Goal: Task Accomplishment & Management: Use online tool/utility

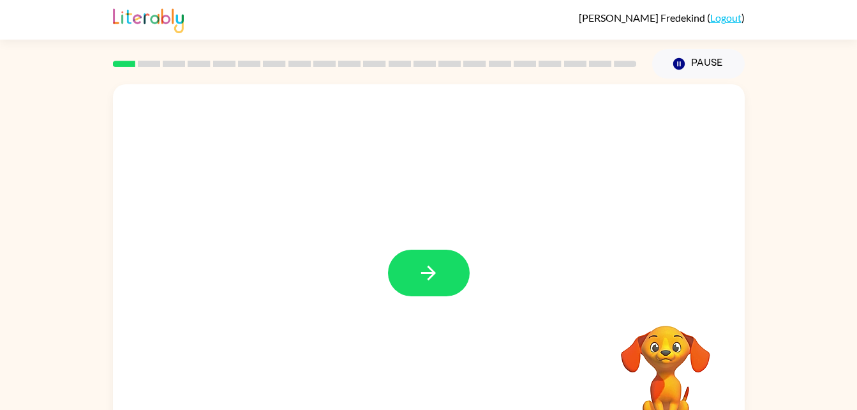
click at [279, 67] on rect at bounding box center [274, 64] width 22 height 6
click at [415, 273] on button "button" at bounding box center [429, 272] width 82 height 47
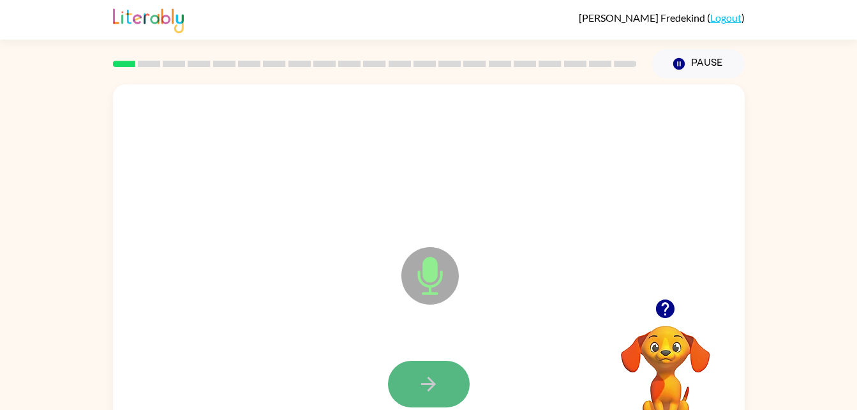
click at [428, 386] on icon "button" at bounding box center [428, 384] width 22 height 22
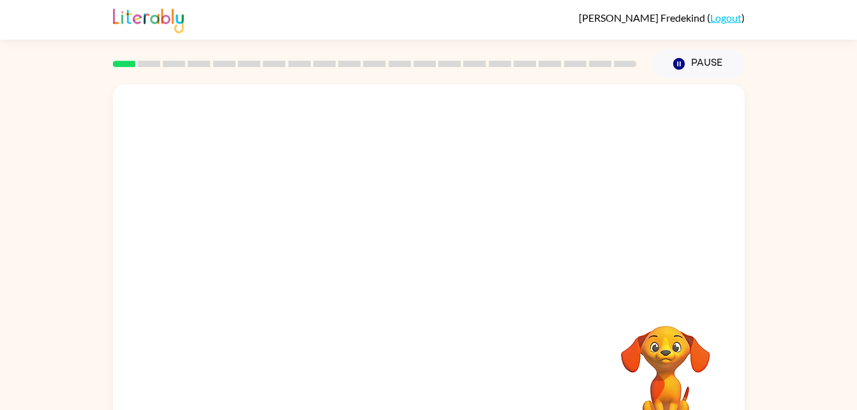
click at [428, 386] on div "Your browser must support playing .mp4 files to use Literably. Please try using…" at bounding box center [429, 266] width 632 height 364
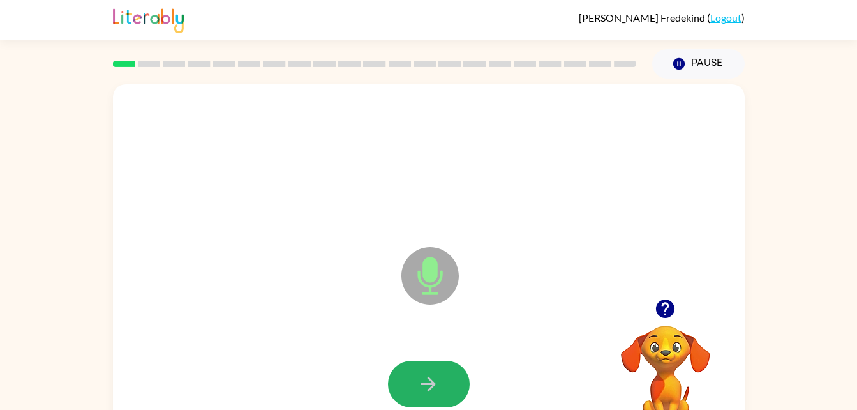
click at [428, 386] on icon "button" at bounding box center [428, 384] width 22 height 22
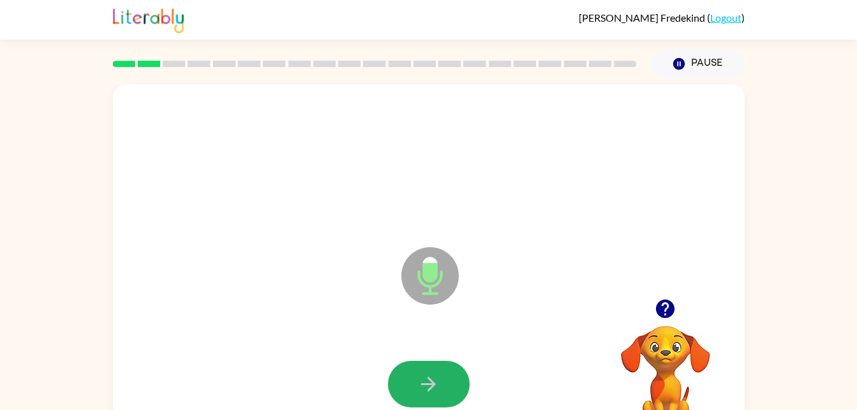
click at [428, 386] on icon "button" at bounding box center [428, 384] width 22 height 22
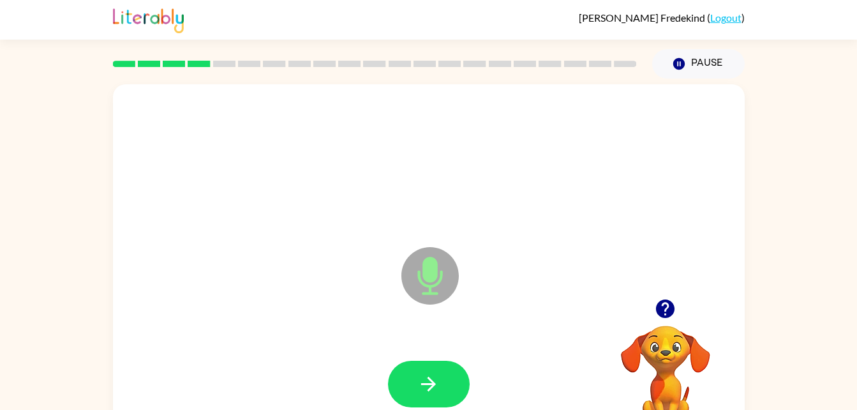
click at [428, 386] on icon "button" at bounding box center [428, 384] width 22 height 22
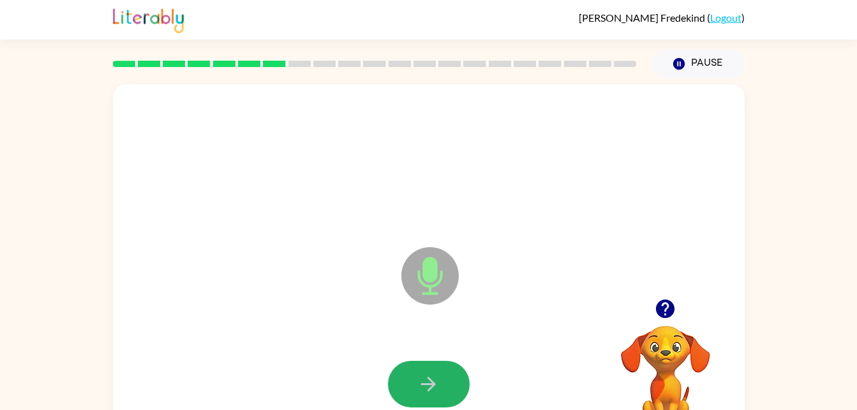
click at [428, 386] on icon "button" at bounding box center [428, 384] width 22 height 22
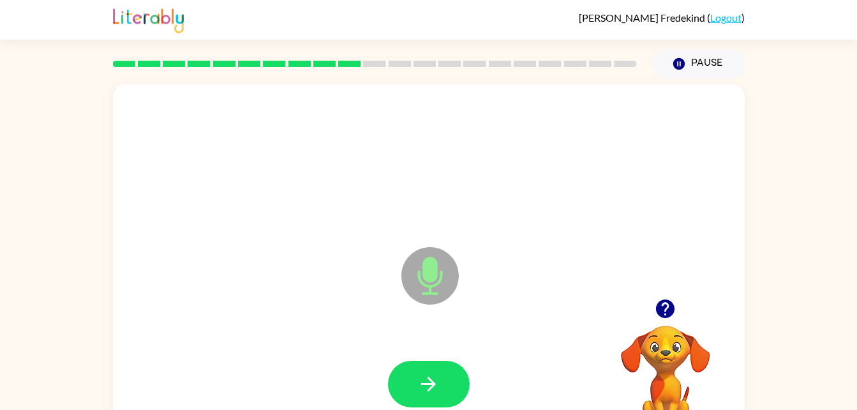
click at [428, 386] on icon "button" at bounding box center [428, 384] width 22 height 22
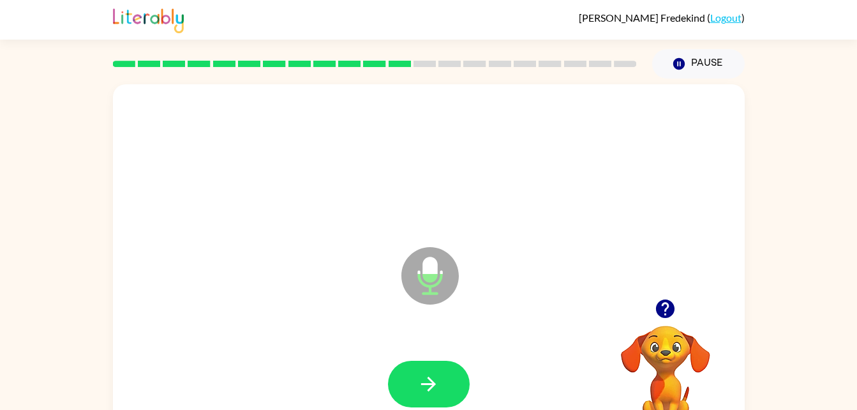
click at [428, 386] on icon "button" at bounding box center [428, 384] width 22 height 22
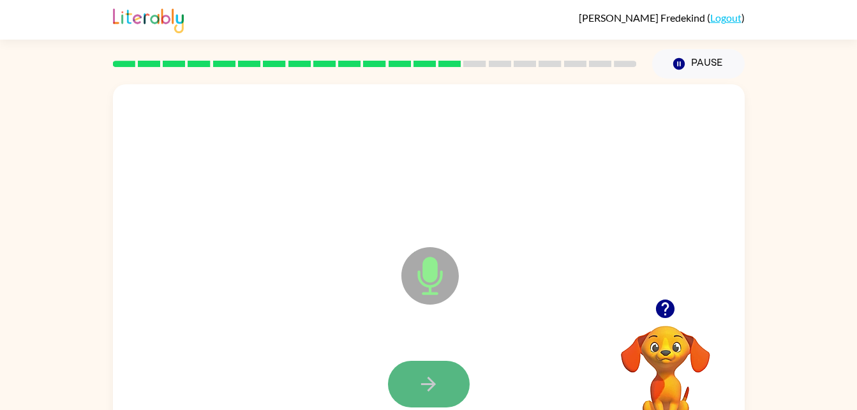
drag, startPoint x: 428, startPoint y: 386, endPoint x: 414, endPoint y: 380, distance: 15.2
click at [414, 380] on button "button" at bounding box center [429, 383] width 82 height 47
drag, startPoint x: 414, startPoint y: 380, endPoint x: 429, endPoint y: 397, distance: 23.0
click at [429, 397] on button "button" at bounding box center [429, 383] width 82 height 47
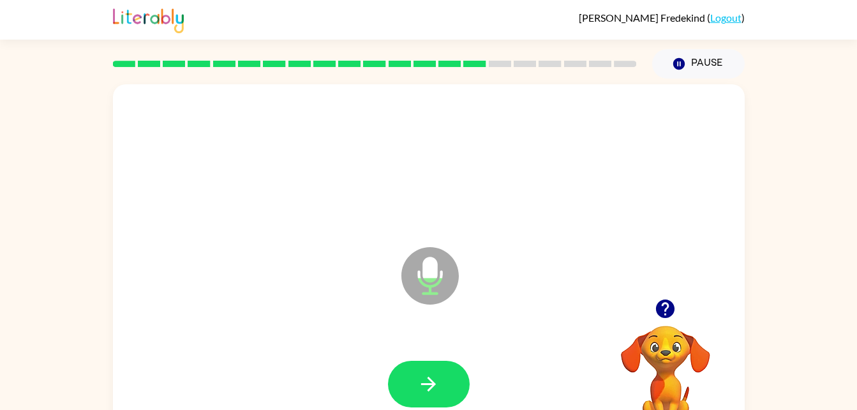
click at [429, 397] on button "button" at bounding box center [429, 383] width 82 height 47
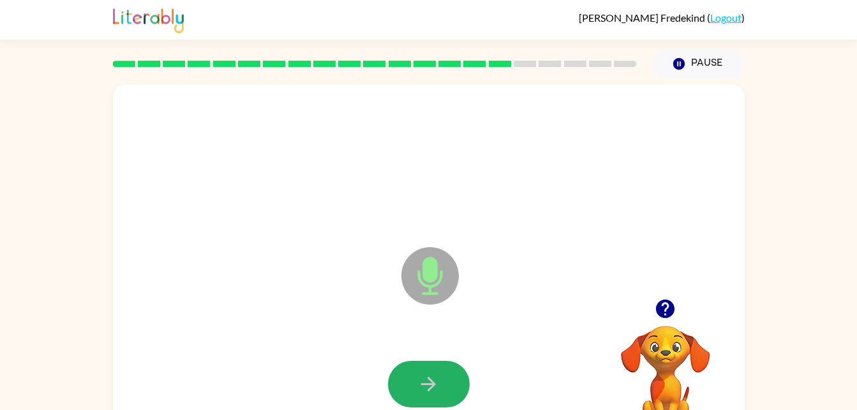
click at [429, 397] on button "button" at bounding box center [429, 383] width 82 height 47
click at [424, 387] on icon "button" at bounding box center [428, 384] width 22 height 22
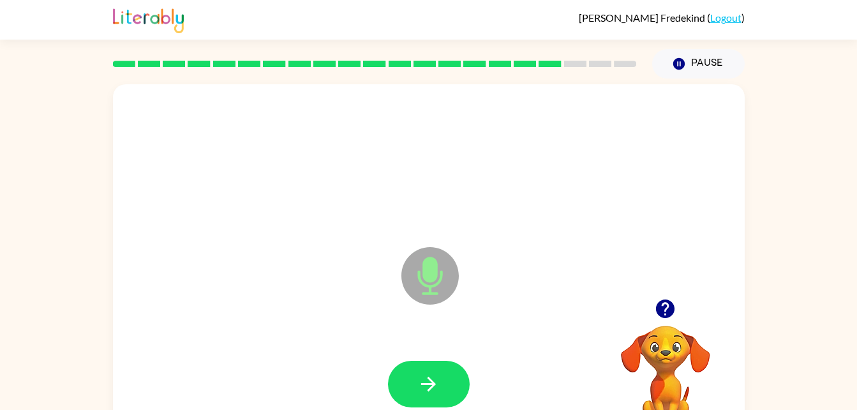
click at [424, 387] on icon "button" at bounding box center [428, 384] width 22 height 22
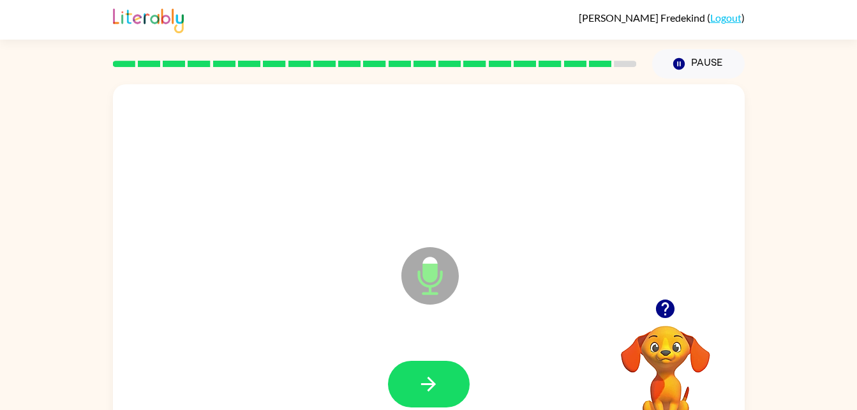
click at [420, 387] on icon "button" at bounding box center [428, 384] width 22 height 22
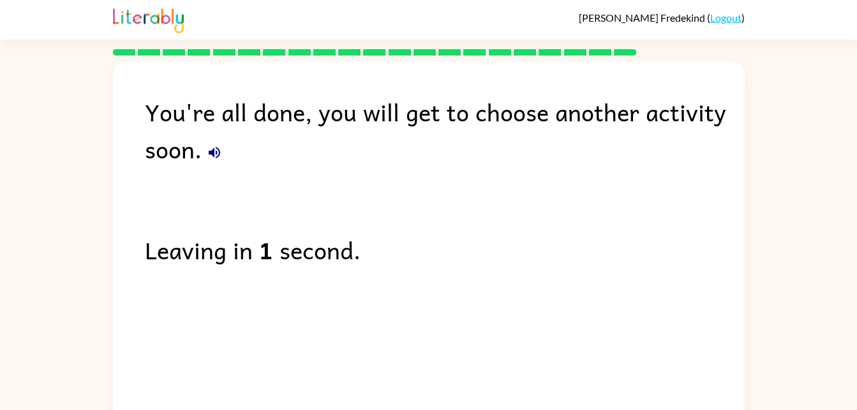
click at [214, 154] on icon "button" at bounding box center [214, 152] width 15 height 15
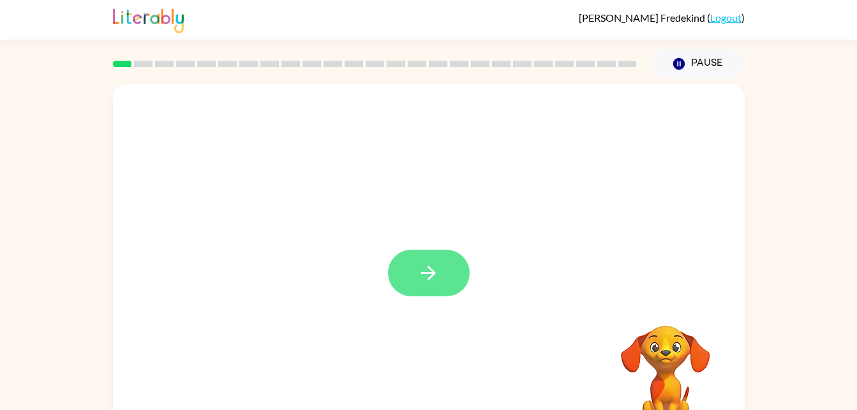
click at [410, 271] on button "button" at bounding box center [429, 272] width 82 height 47
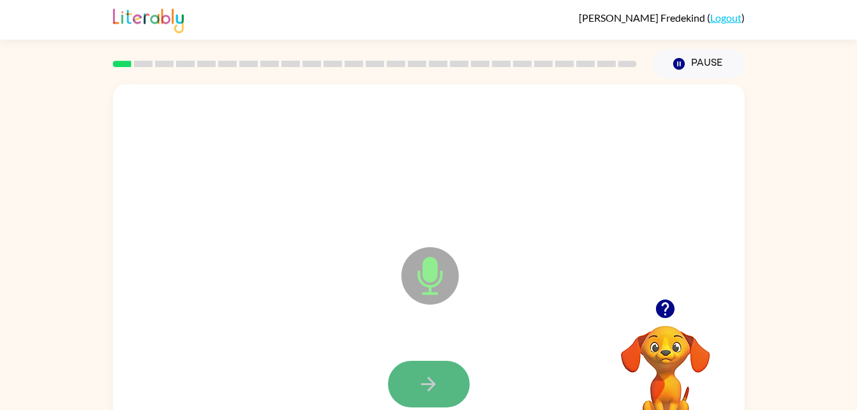
click at [432, 367] on button "button" at bounding box center [429, 383] width 82 height 47
drag, startPoint x: 432, startPoint y: 367, endPoint x: 430, endPoint y: 383, distance: 15.4
click at [430, 383] on icon "button" at bounding box center [428, 383] width 15 height 15
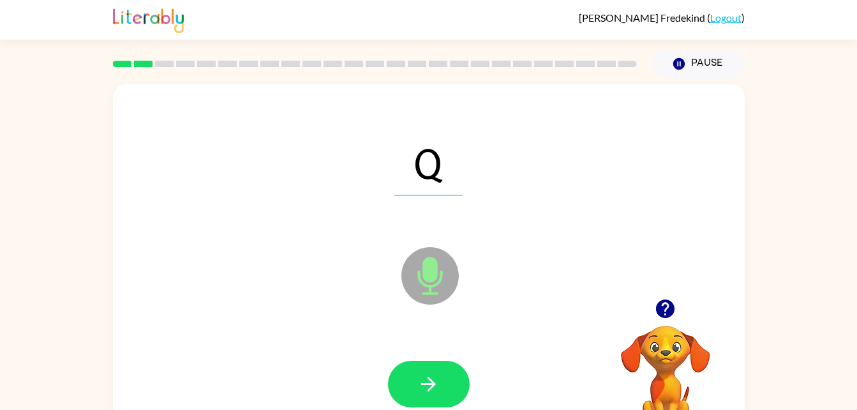
click at [430, 383] on icon "button" at bounding box center [428, 383] width 15 height 15
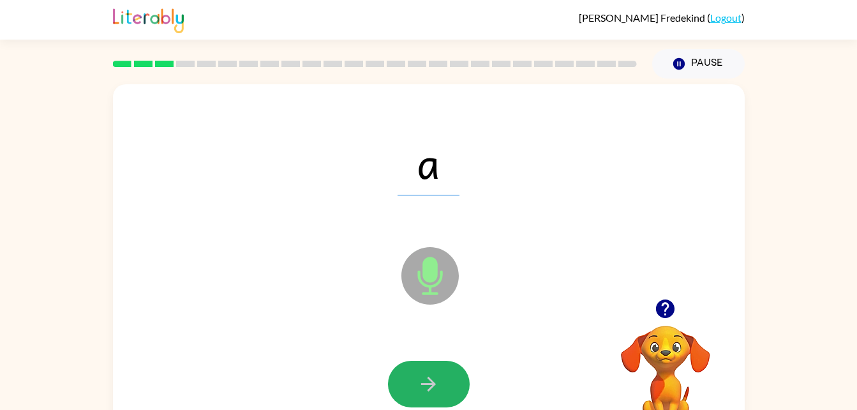
click at [430, 383] on icon "button" at bounding box center [428, 383] width 15 height 15
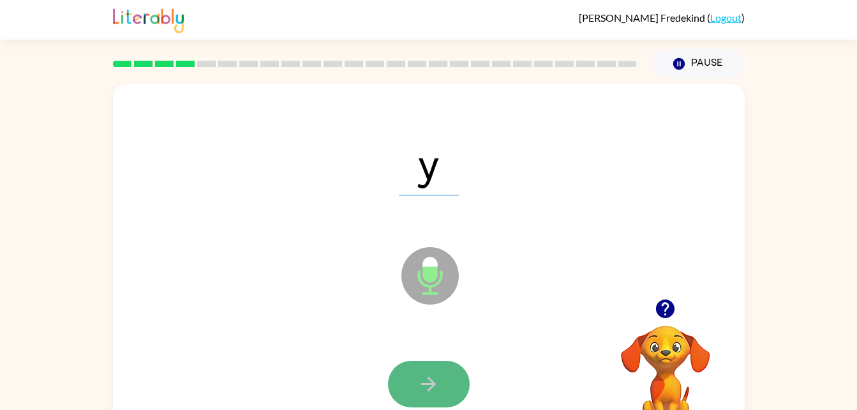
drag, startPoint x: 430, startPoint y: 383, endPoint x: 407, endPoint y: 378, distance: 23.4
click at [407, 378] on button "button" at bounding box center [429, 383] width 82 height 47
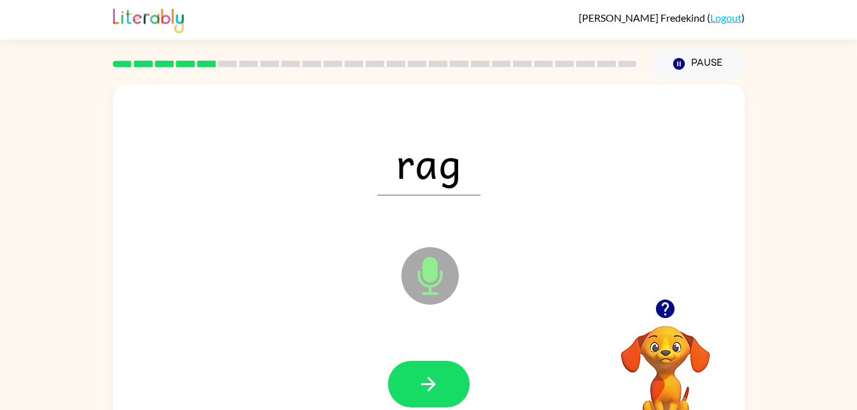
click at [407, 378] on button "button" at bounding box center [429, 383] width 82 height 47
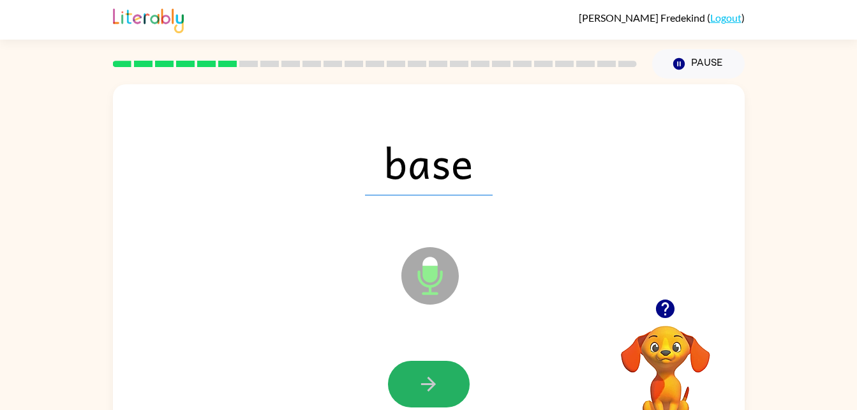
click at [407, 378] on button "button" at bounding box center [429, 383] width 82 height 47
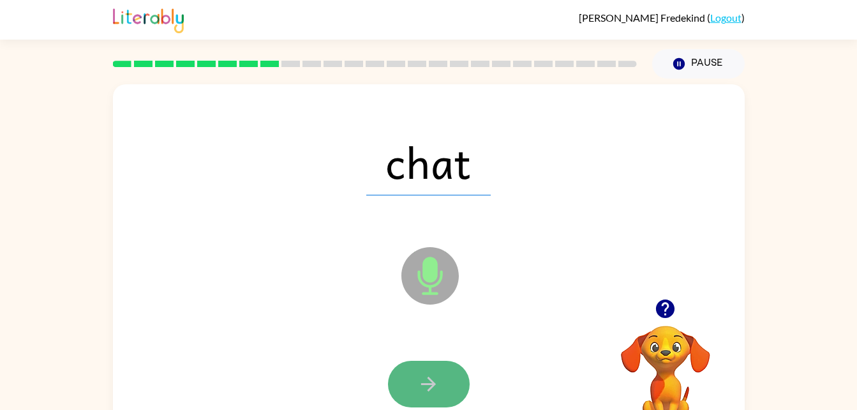
click at [418, 379] on icon "button" at bounding box center [428, 384] width 22 height 22
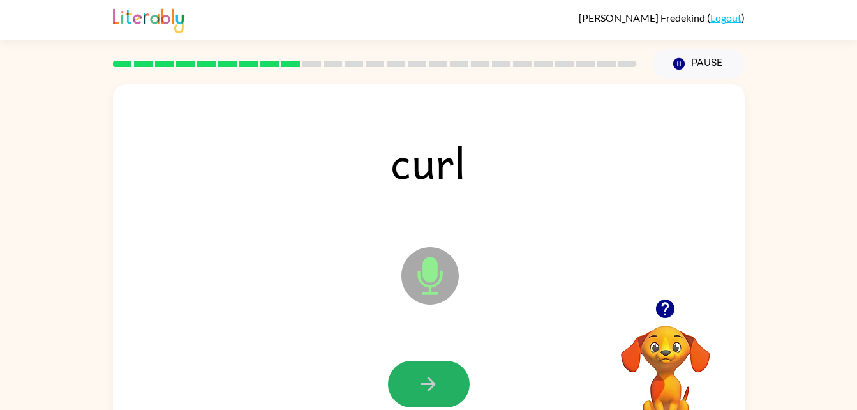
click at [418, 379] on icon "button" at bounding box center [428, 384] width 22 height 22
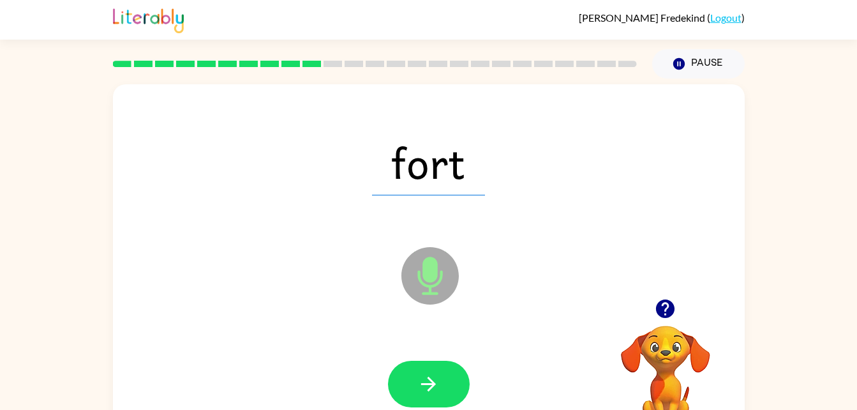
click at [418, 379] on icon "button" at bounding box center [428, 384] width 22 height 22
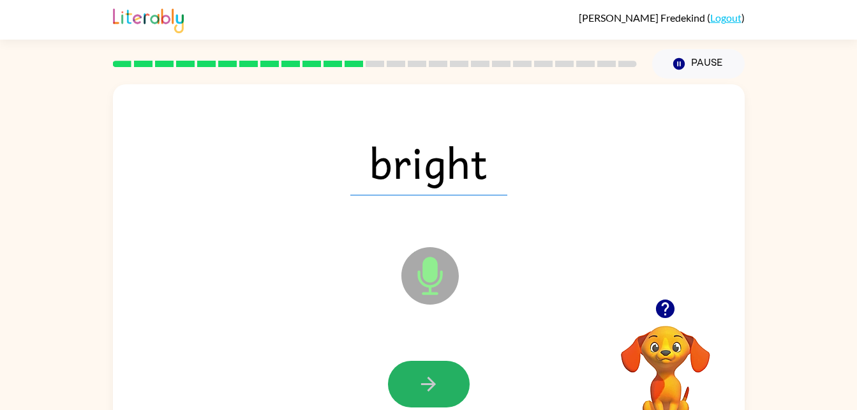
click at [418, 379] on icon "button" at bounding box center [428, 384] width 22 height 22
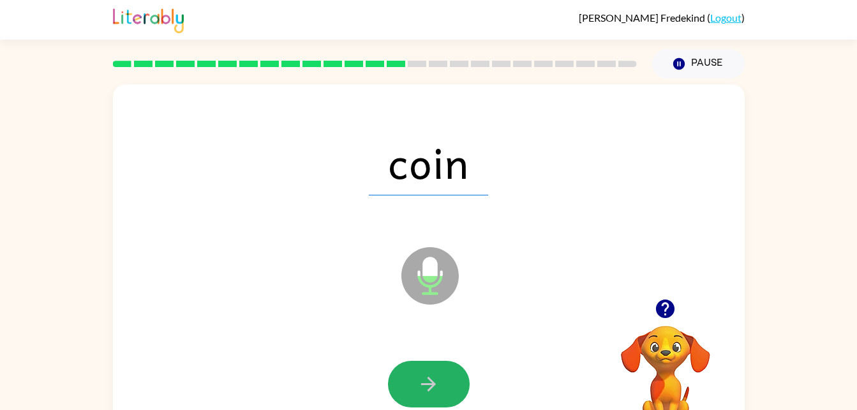
click at [418, 379] on icon "button" at bounding box center [428, 384] width 22 height 22
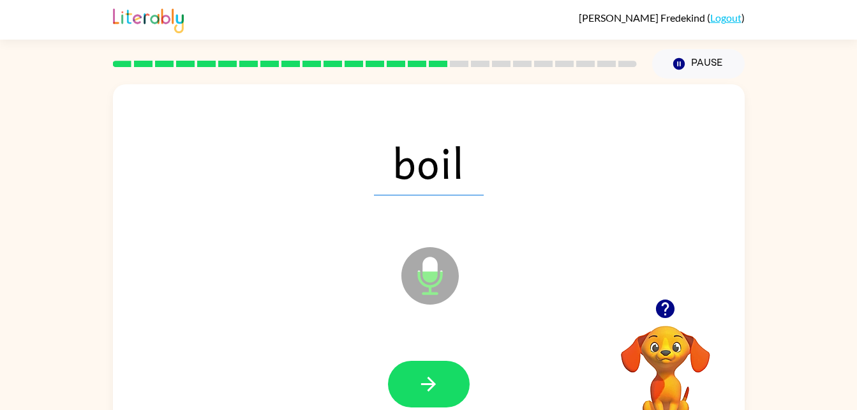
click at [418, 379] on icon "button" at bounding box center [428, 384] width 22 height 22
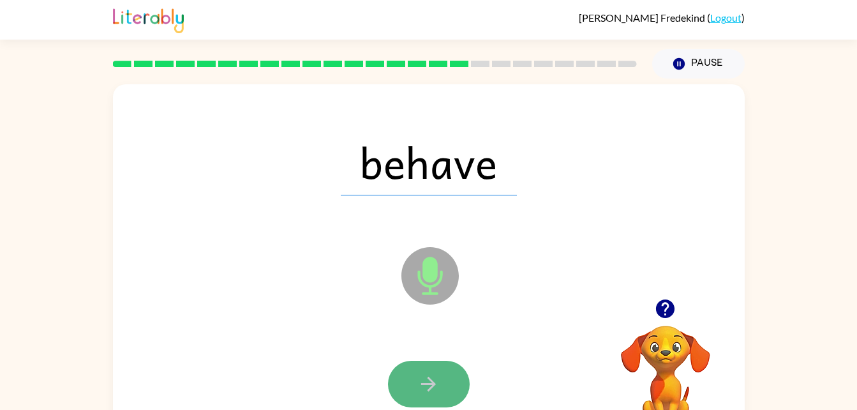
click at [417, 398] on button "button" at bounding box center [429, 383] width 82 height 47
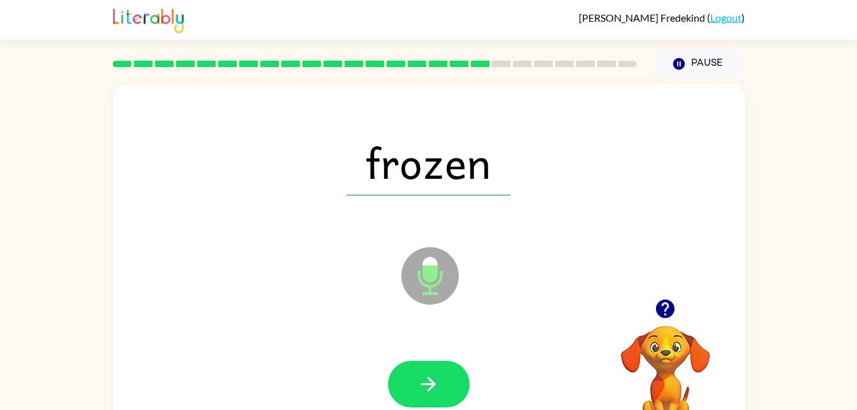
click at [417, 398] on button "button" at bounding box center [429, 383] width 82 height 47
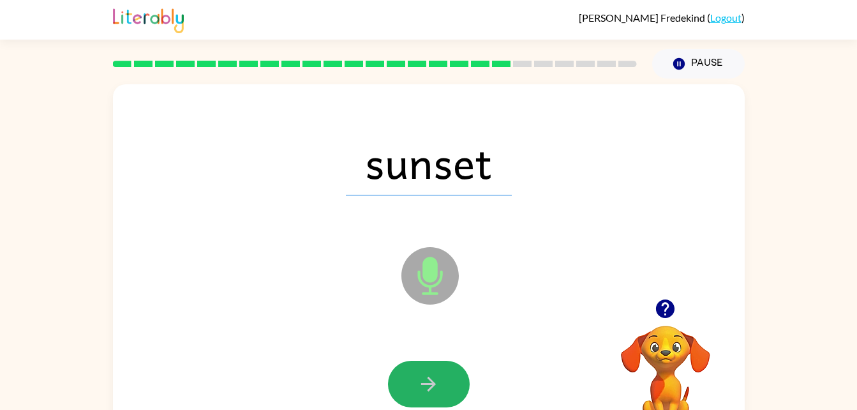
click at [417, 398] on button "button" at bounding box center [429, 383] width 82 height 47
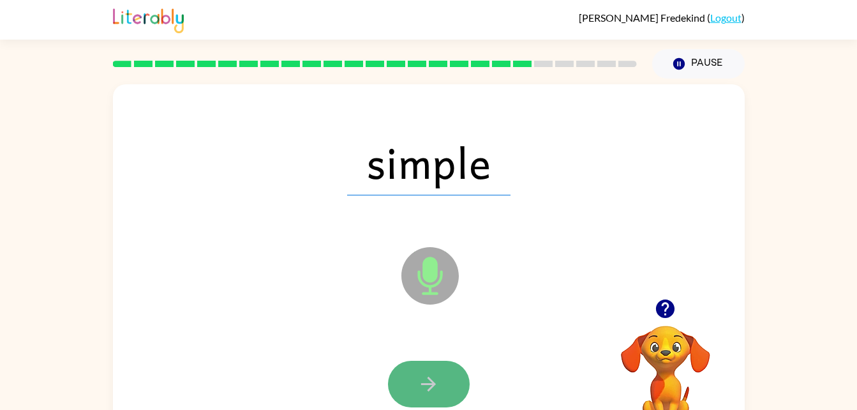
drag, startPoint x: 417, startPoint y: 398, endPoint x: 406, endPoint y: 387, distance: 15.8
click at [406, 387] on button "button" at bounding box center [429, 383] width 82 height 47
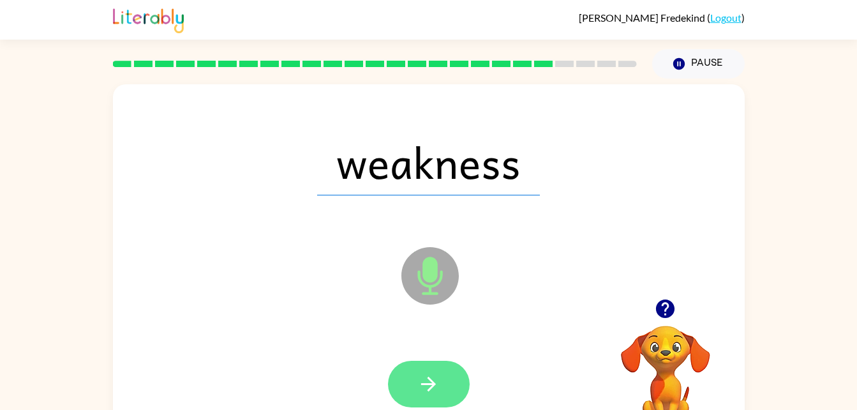
click at [408, 386] on button "button" at bounding box center [429, 383] width 82 height 47
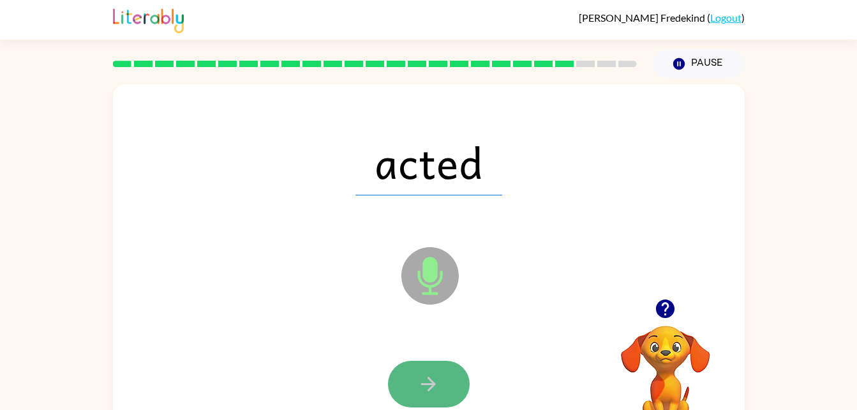
click at [417, 364] on button "button" at bounding box center [429, 383] width 82 height 47
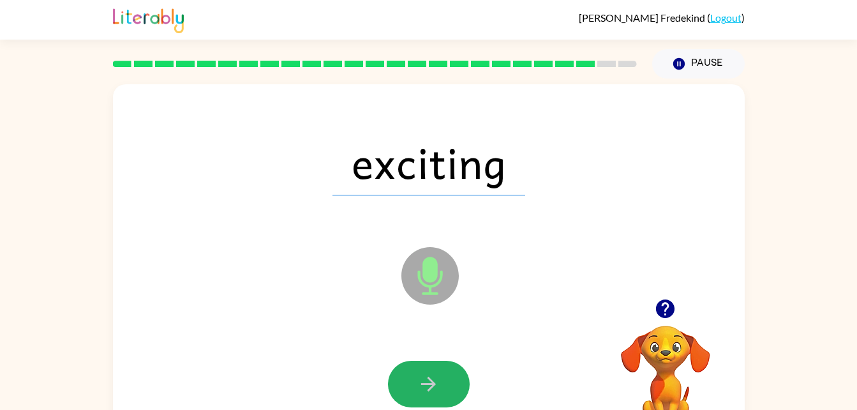
click at [417, 364] on button "button" at bounding box center [429, 383] width 82 height 47
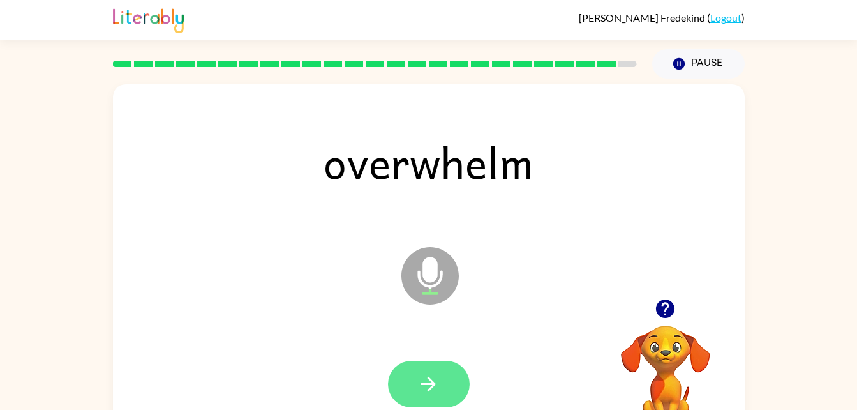
click at [419, 367] on button "button" at bounding box center [429, 383] width 82 height 47
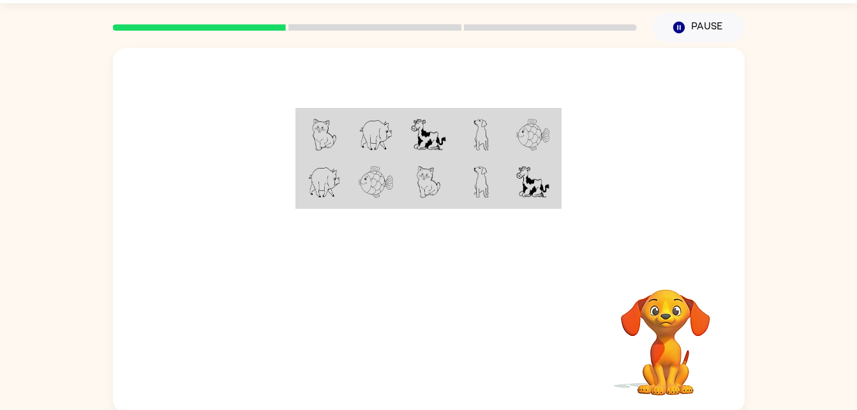
scroll to position [23, 0]
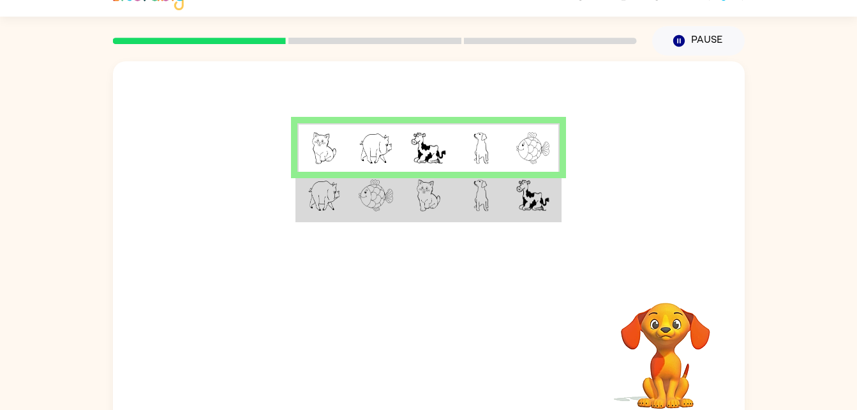
click at [427, 172] on td at bounding box center [428, 196] width 52 height 49
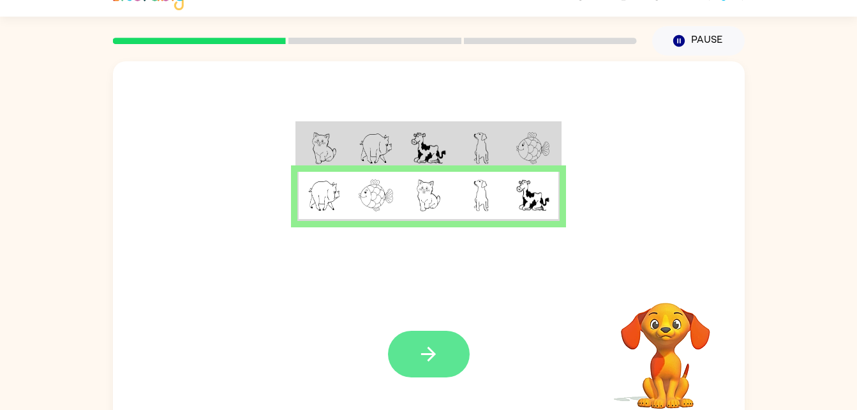
click at [411, 360] on button "button" at bounding box center [429, 353] width 82 height 47
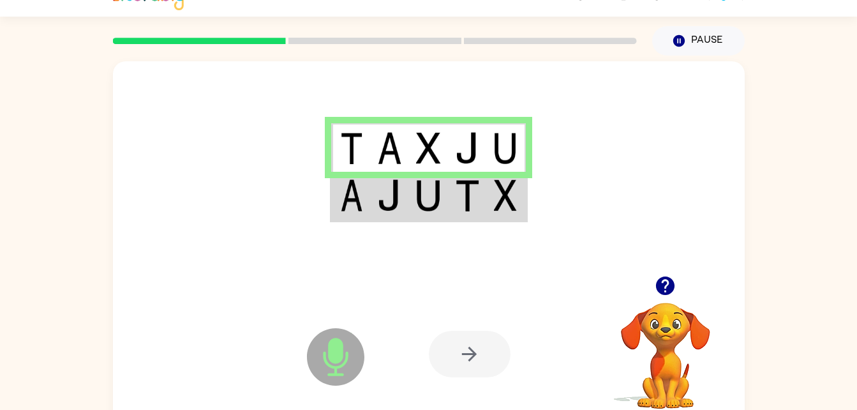
click at [421, 192] on img at bounding box center [428, 195] width 24 height 32
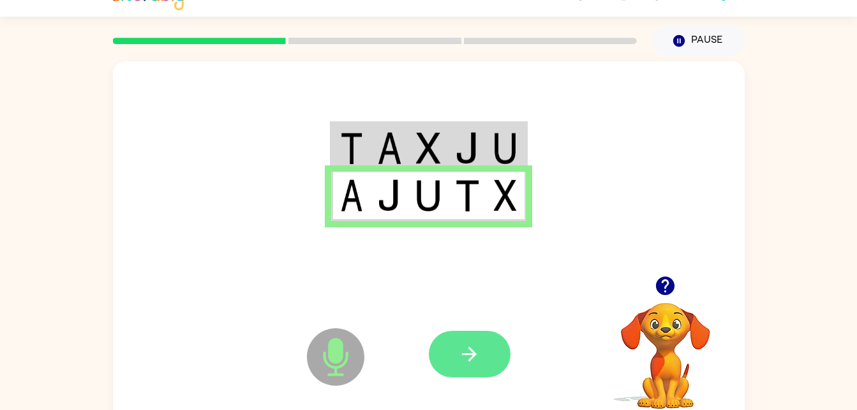
click at [486, 359] on button "button" at bounding box center [470, 353] width 82 height 47
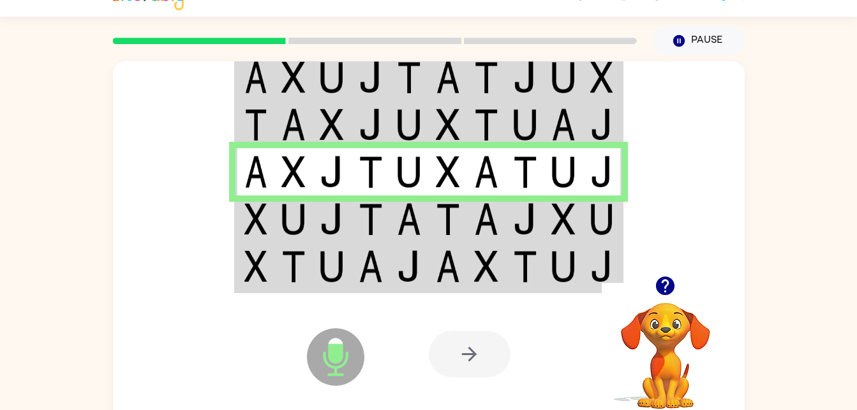
click at [498, 141] on td at bounding box center [486, 124] width 39 height 47
click at [486, 124] on img at bounding box center [486, 124] width 24 height 32
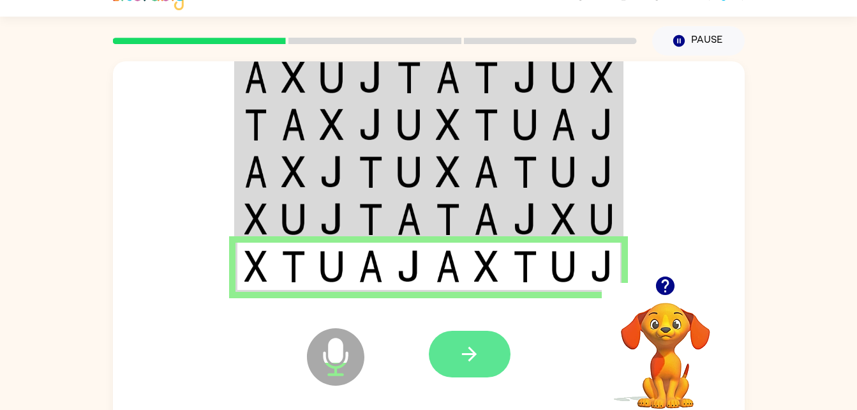
click at [446, 375] on button "button" at bounding box center [470, 353] width 82 height 47
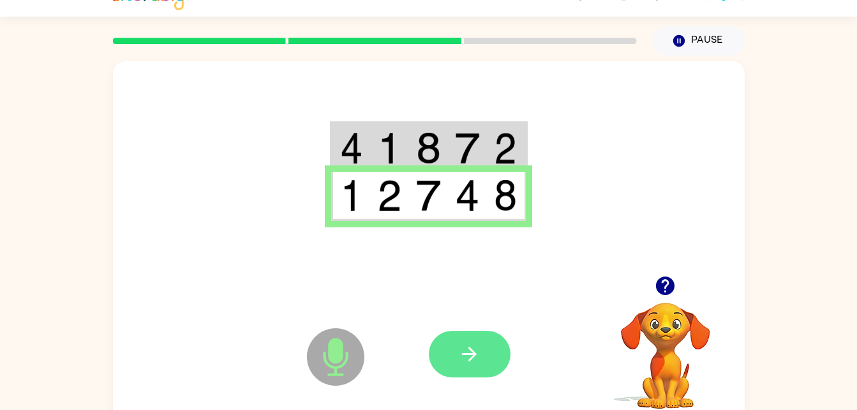
click at [465, 350] on icon "button" at bounding box center [469, 354] width 22 height 22
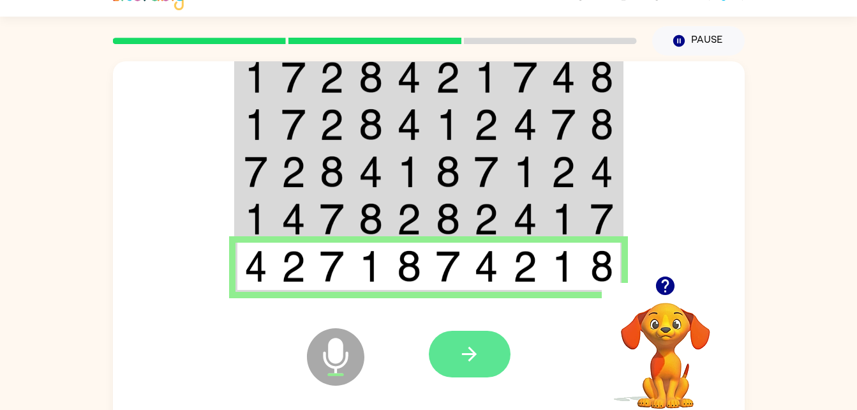
click at [466, 356] on icon "button" at bounding box center [469, 354] width 22 height 22
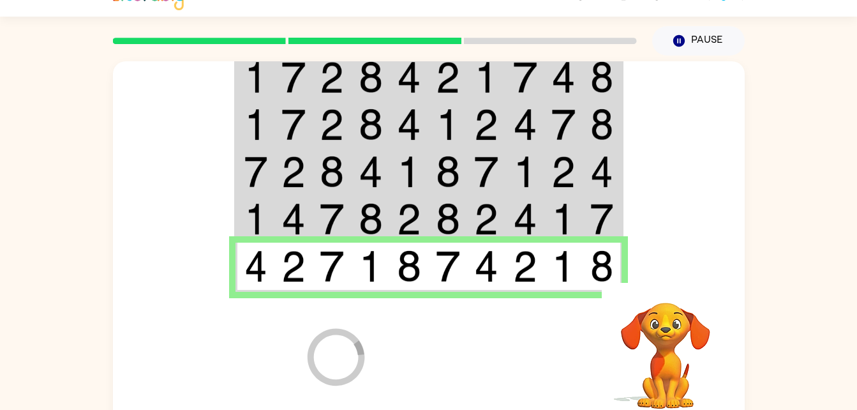
scroll to position [16, 0]
